Goal: Information Seeking & Learning: Learn about a topic

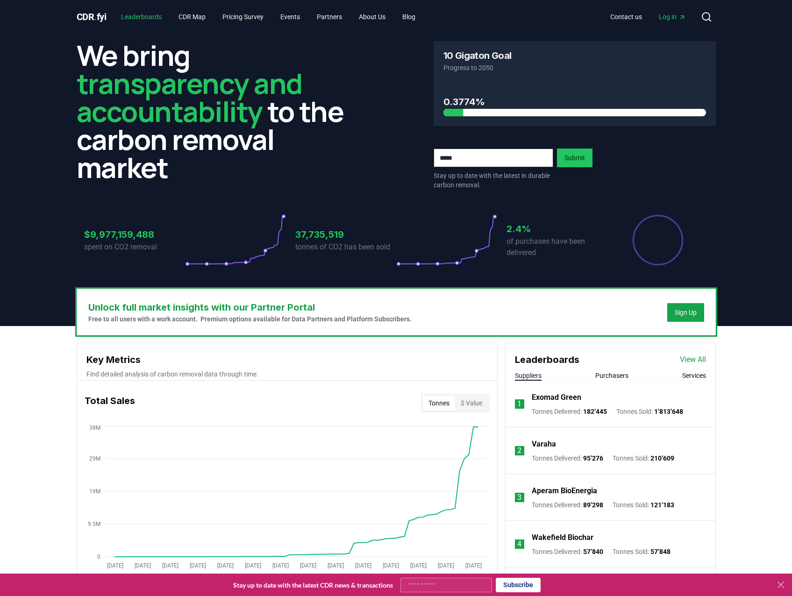
click at [162, 15] on link "Leaderboards" at bounding box center [142, 16] width 56 height 17
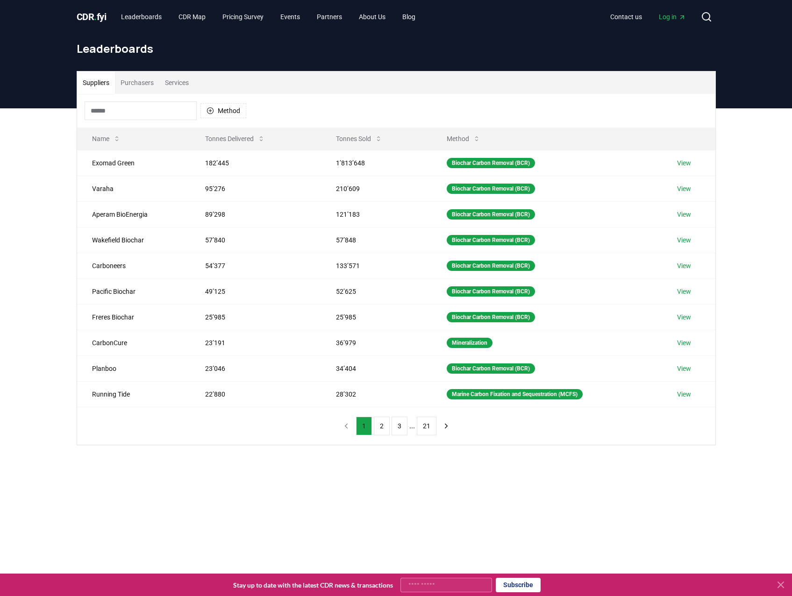
click at [177, 85] on button "Services" at bounding box center [176, 82] width 35 height 22
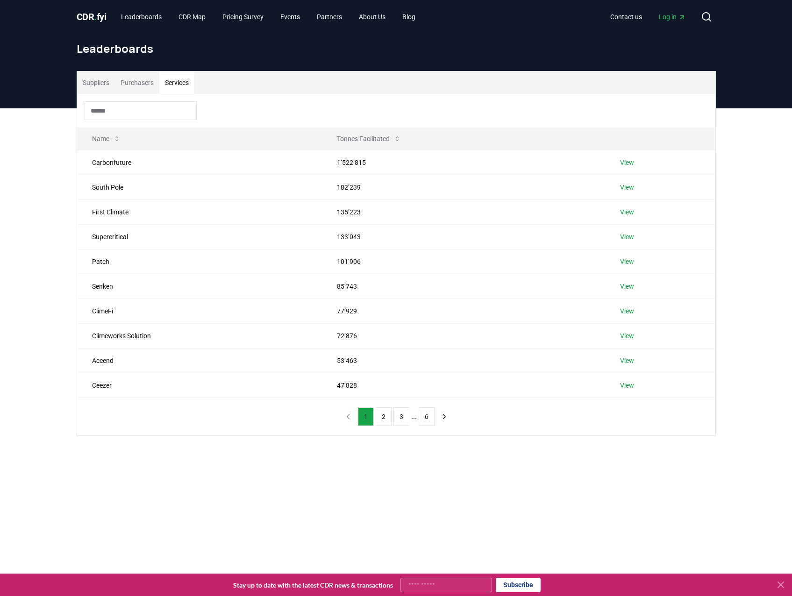
click at [134, 85] on button "Purchasers" at bounding box center [137, 82] width 44 height 22
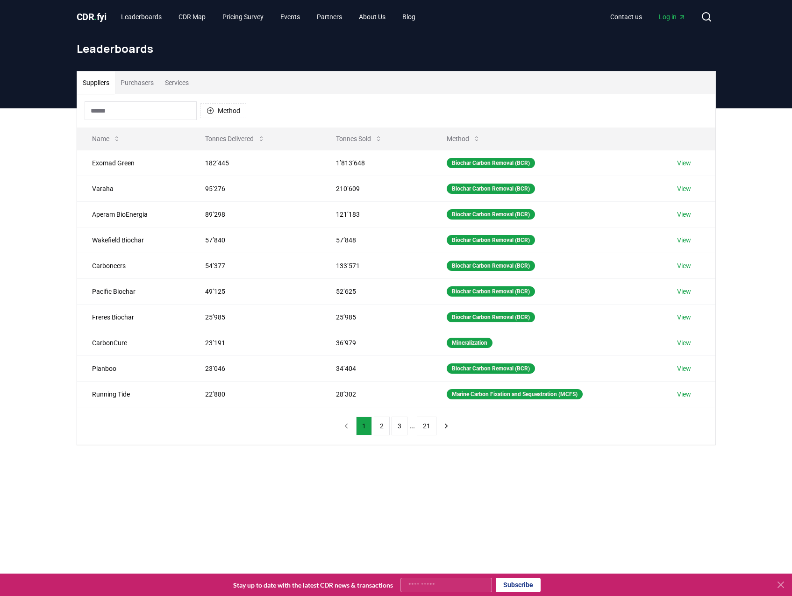
click at [99, 84] on button "Suppliers" at bounding box center [96, 82] width 38 height 22
click at [474, 142] on icon at bounding box center [476, 138] width 7 height 7
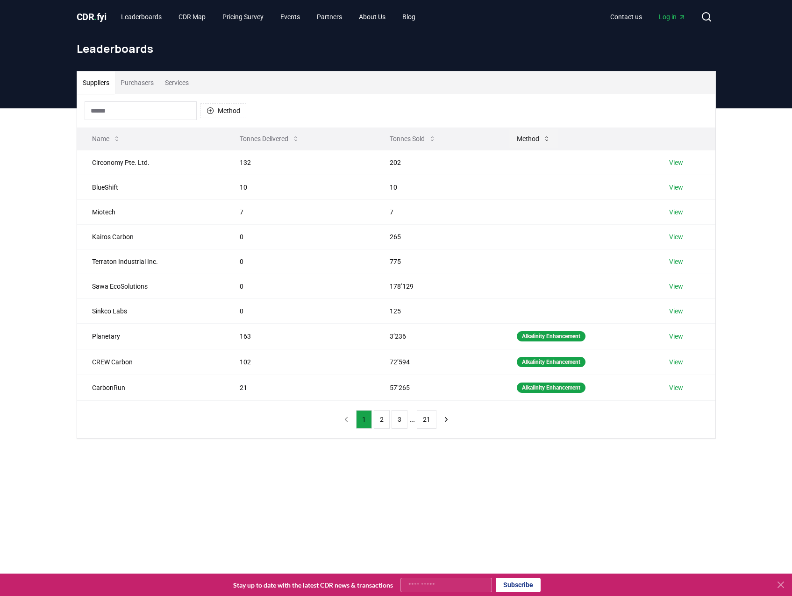
click at [531, 130] on button "Method" at bounding box center [533, 138] width 49 height 19
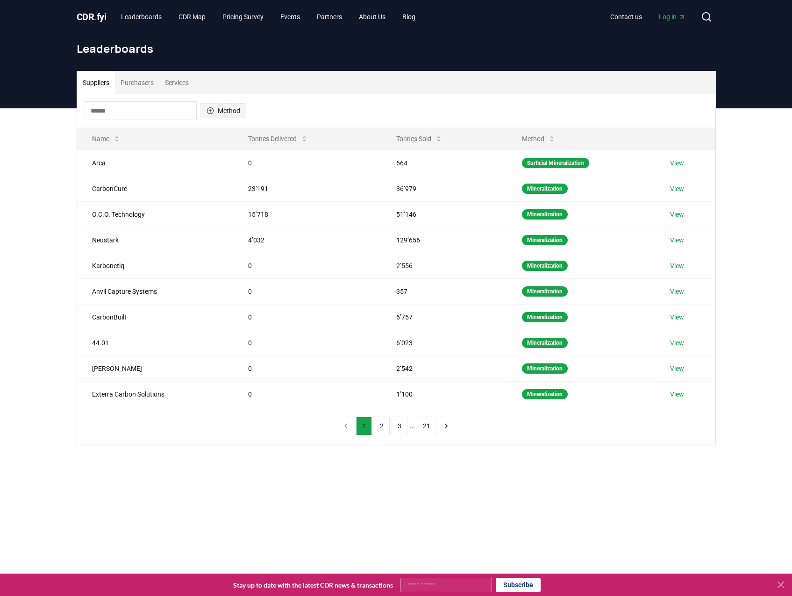
click at [230, 106] on button "Method" at bounding box center [223, 110] width 46 height 15
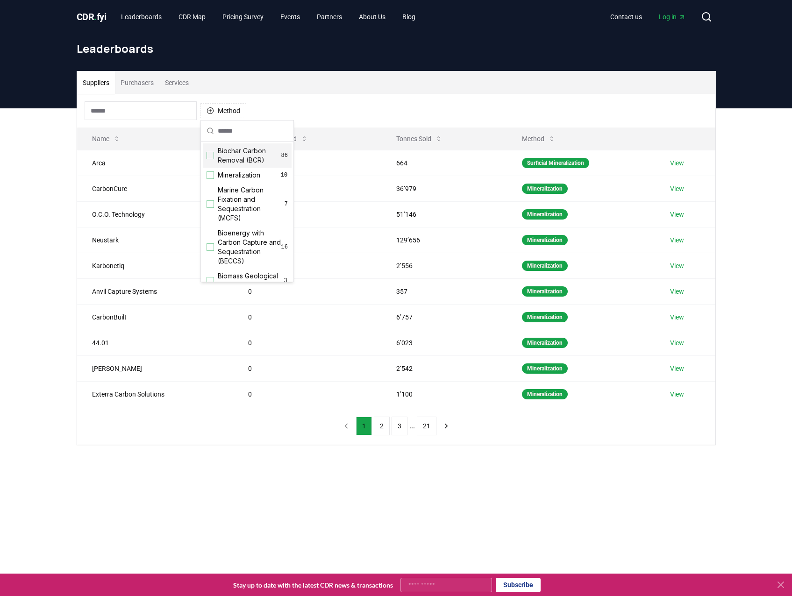
click at [244, 157] on span "Biochar Carbon Removal (BCR)" at bounding box center [250, 155] width 64 height 19
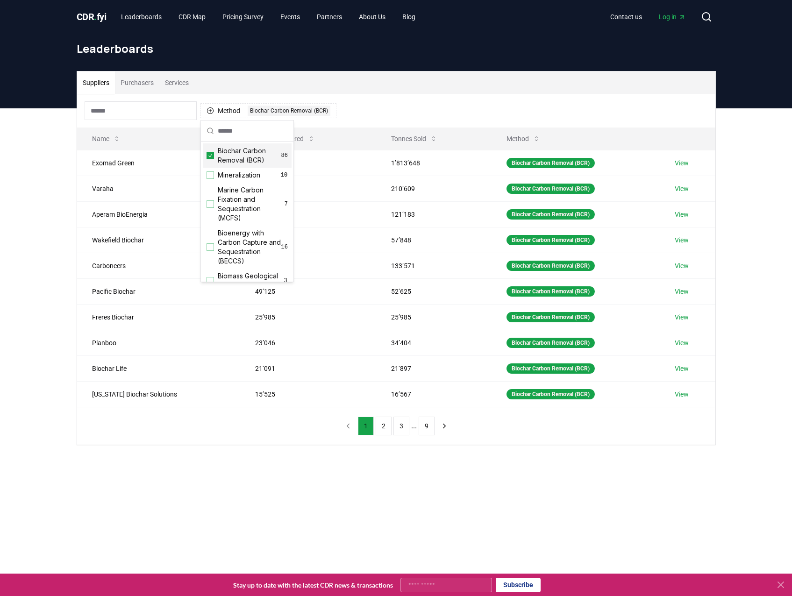
click at [8, 201] on div "Suppliers Purchasers Services Method 1 Biochar Carbon Removal (BCR) Name Tonnes…" at bounding box center [396, 295] width 792 height 374
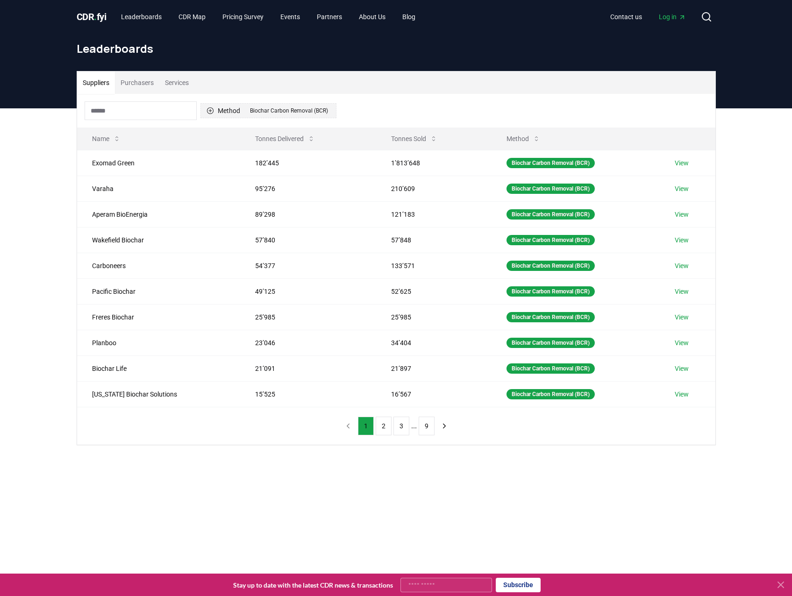
click at [312, 111] on div "Biochar Carbon Removal (BCR)" at bounding box center [289, 111] width 83 height 10
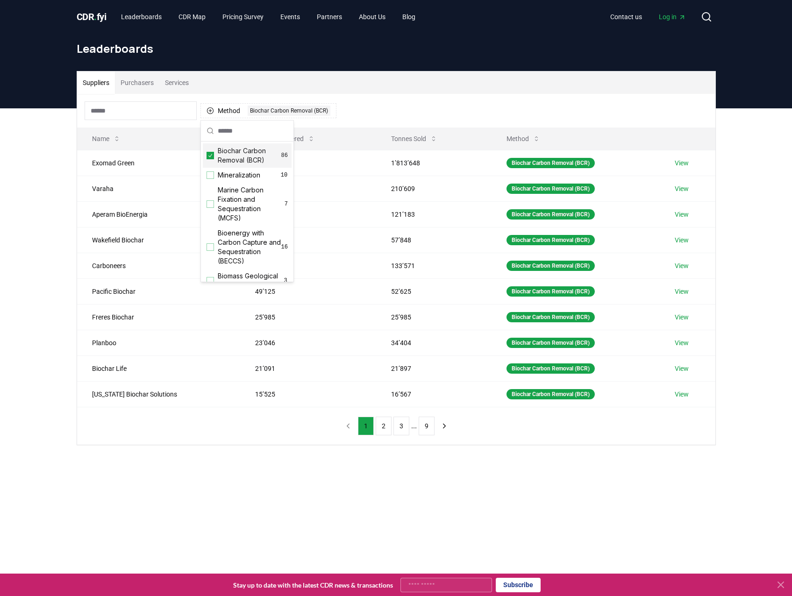
click at [210, 156] on icon "Suggestions" at bounding box center [210, 155] width 7 height 7
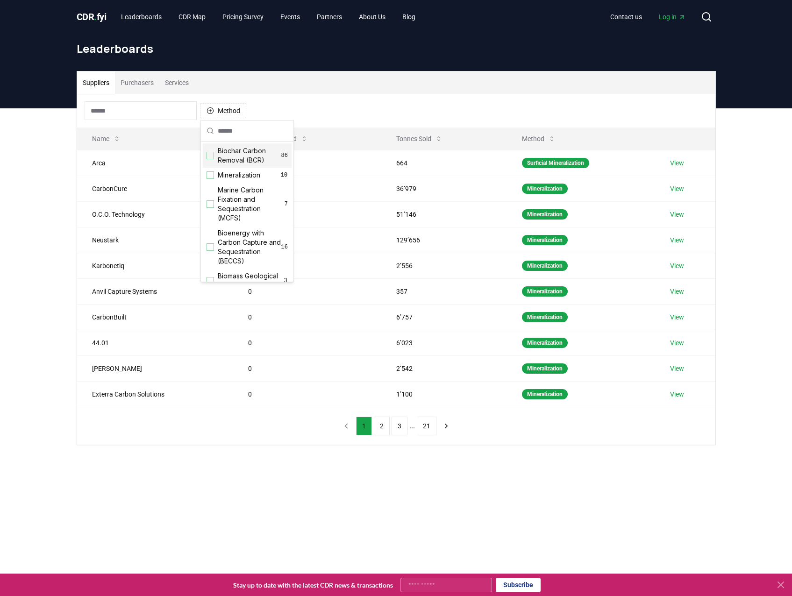
click at [46, 243] on div "Suppliers Purchasers Services Method Name Tonnes Delivered Tonnes Sold Method A…" at bounding box center [396, 295] width 792 height 374
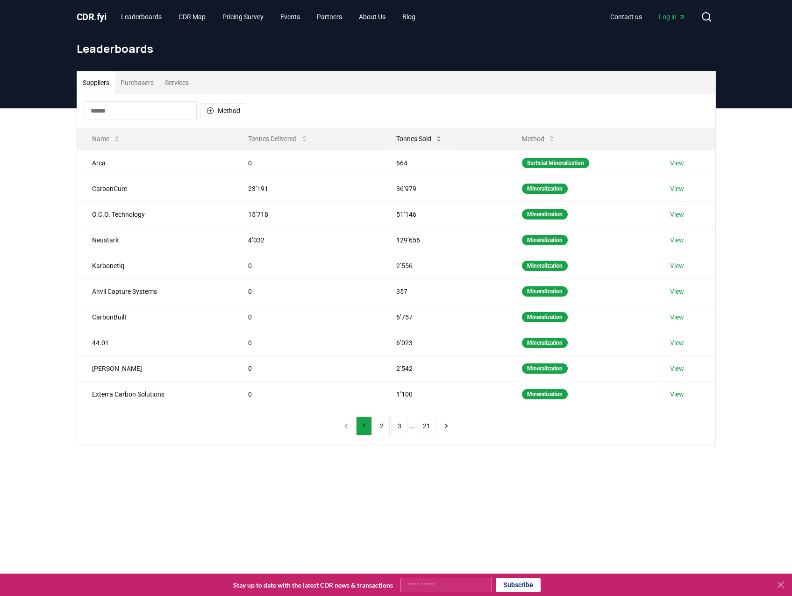
click at [405, 135] on button "Tonnes Sold" at bounding box center [419, 138] width 61 height 19
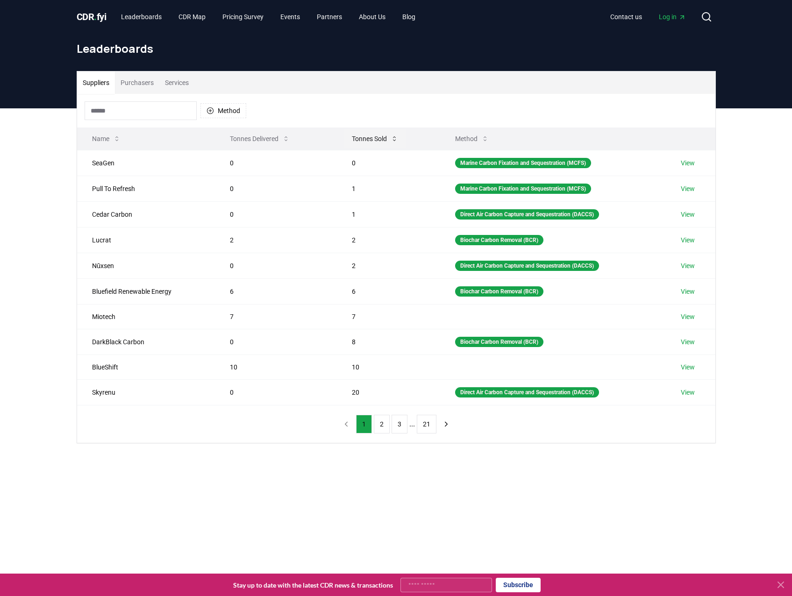
click at [364, 137] on button "Tonnes Sold" at bounding box center [374, 138] width 61 height 19
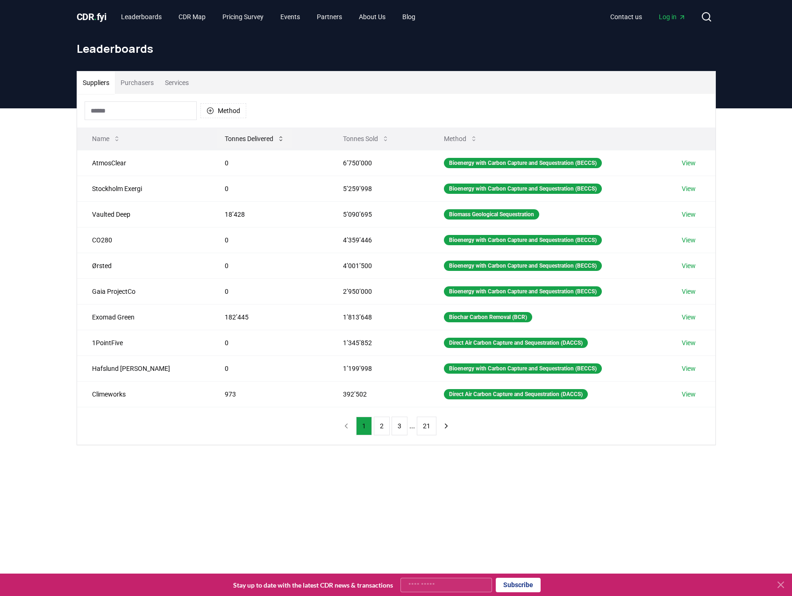
click at [236, 138] on button "Tonnes Delivered" at bounding box center [254, 138] width 75 height 19
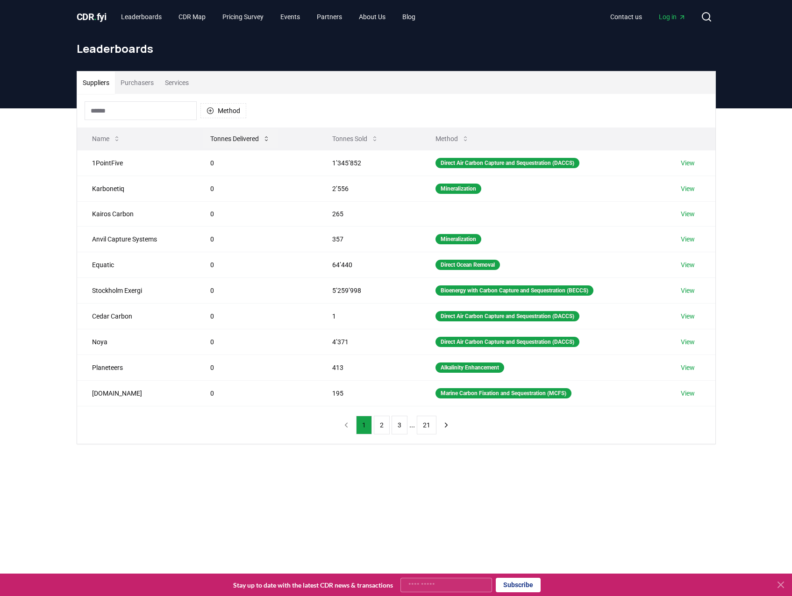
click at [236, 138] on button "Tonnes Delivered" at bounding box center [240, 138] width 75 height 19
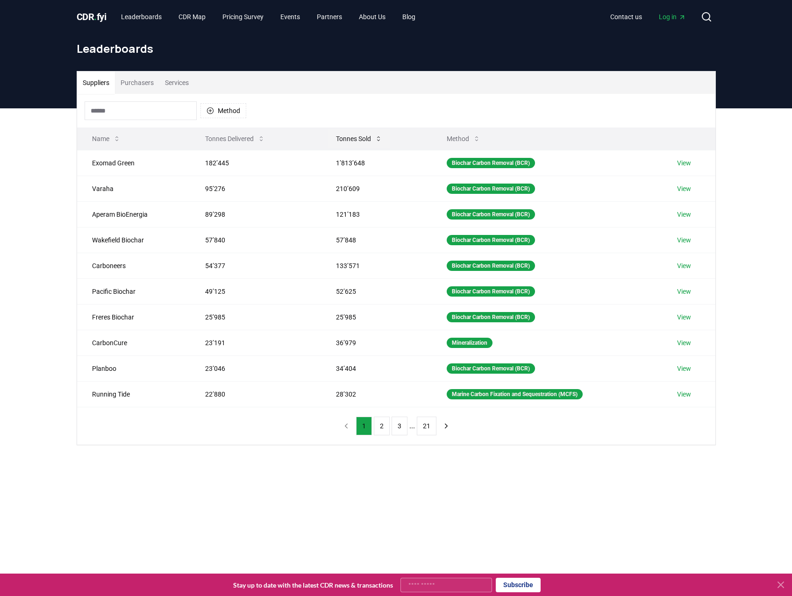
click at [358, 142] on button "Tonnes Sold" at bounding box center [358, 138] width 61 height 19
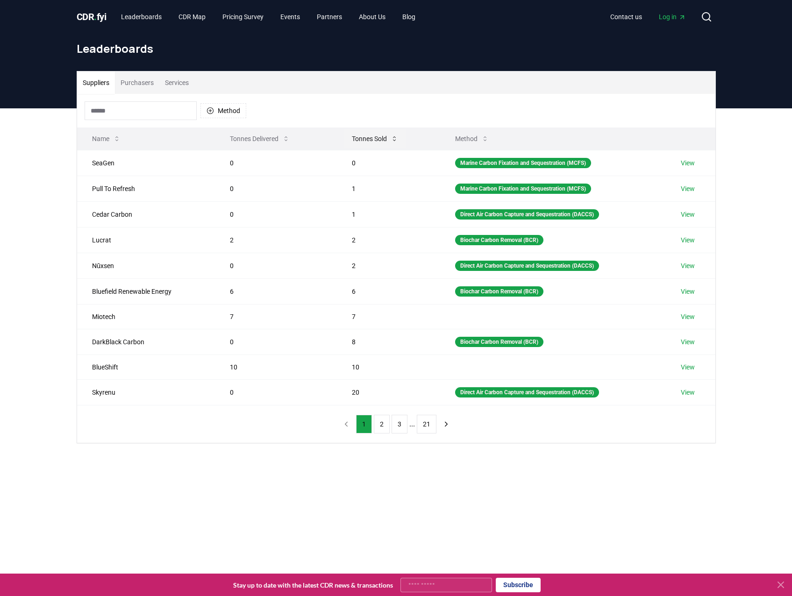
click at [358, 141] on button "Tonnes Sold" at bounding box center [374, 138] width 61 height 19
